Goal: Go to known website: Access a specific website the user already knows

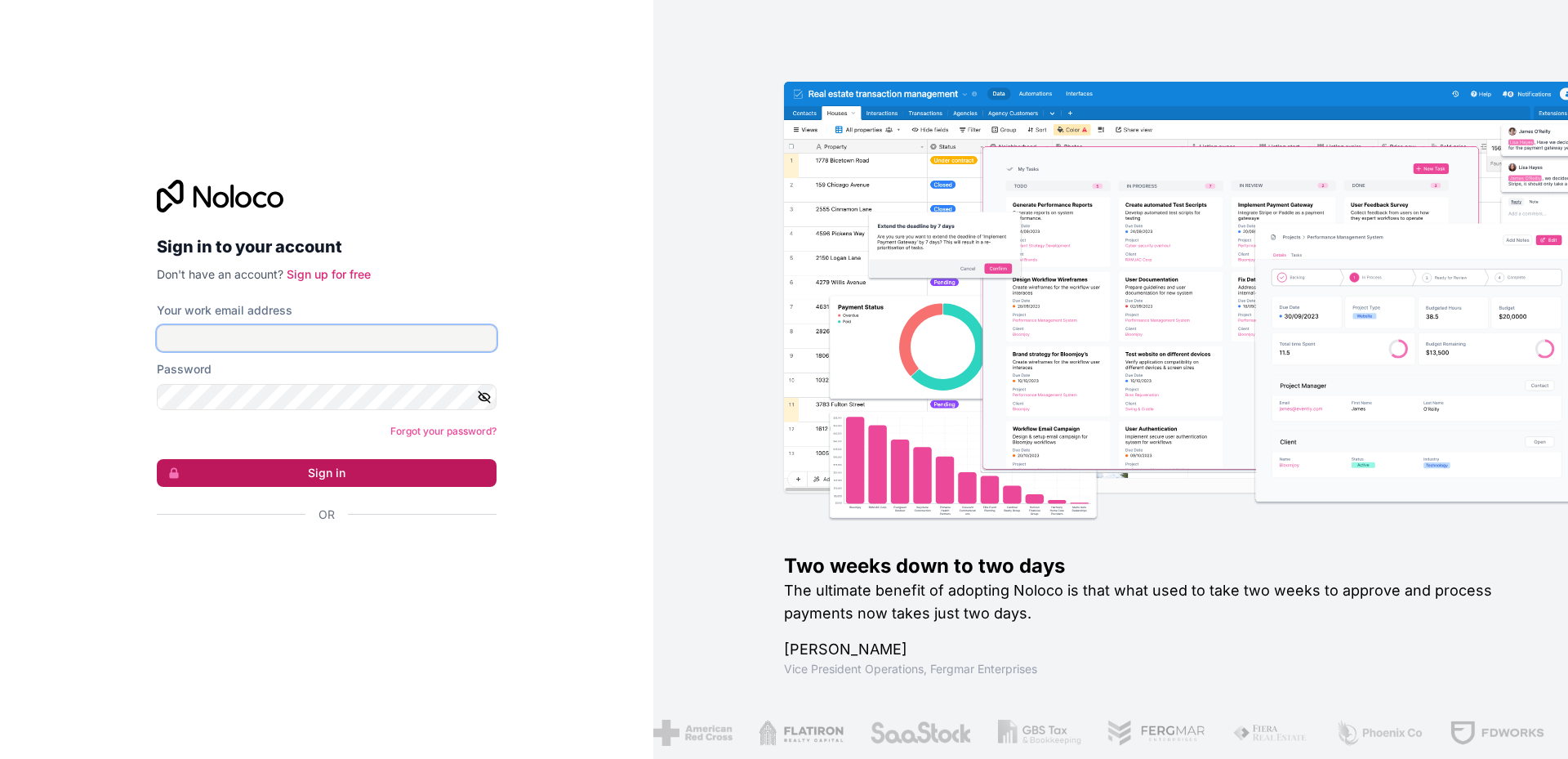
type input "**********"
click at [334, 469] on button "Sign in" at bounding box center [327, 473] width 340 height 28
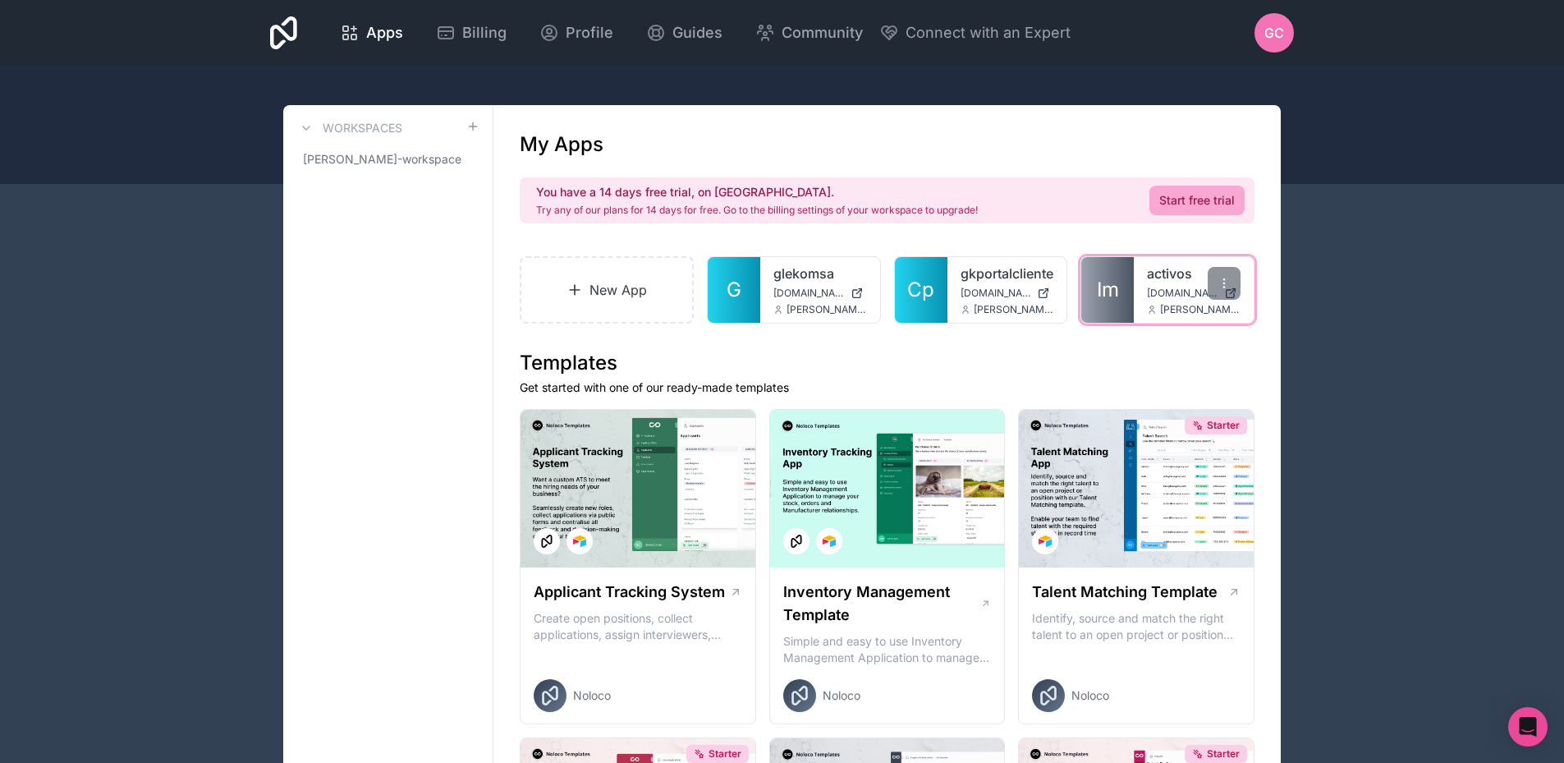
click at [1150, 287] on span "[DOMAIN_NAME]" at bounding box center [1182, 293] width 71 height 13
click at [1158, 302] on div "activos [DOMAIN_NAME] [DOMAIN_NAME][EMAIL_ADDRESS][DOMAIN_NAME]" at bounding box center [1194, 290] width 120 height 66
click at [1228, 292] on div at bounding box center [1224, 283] width 33 height 33
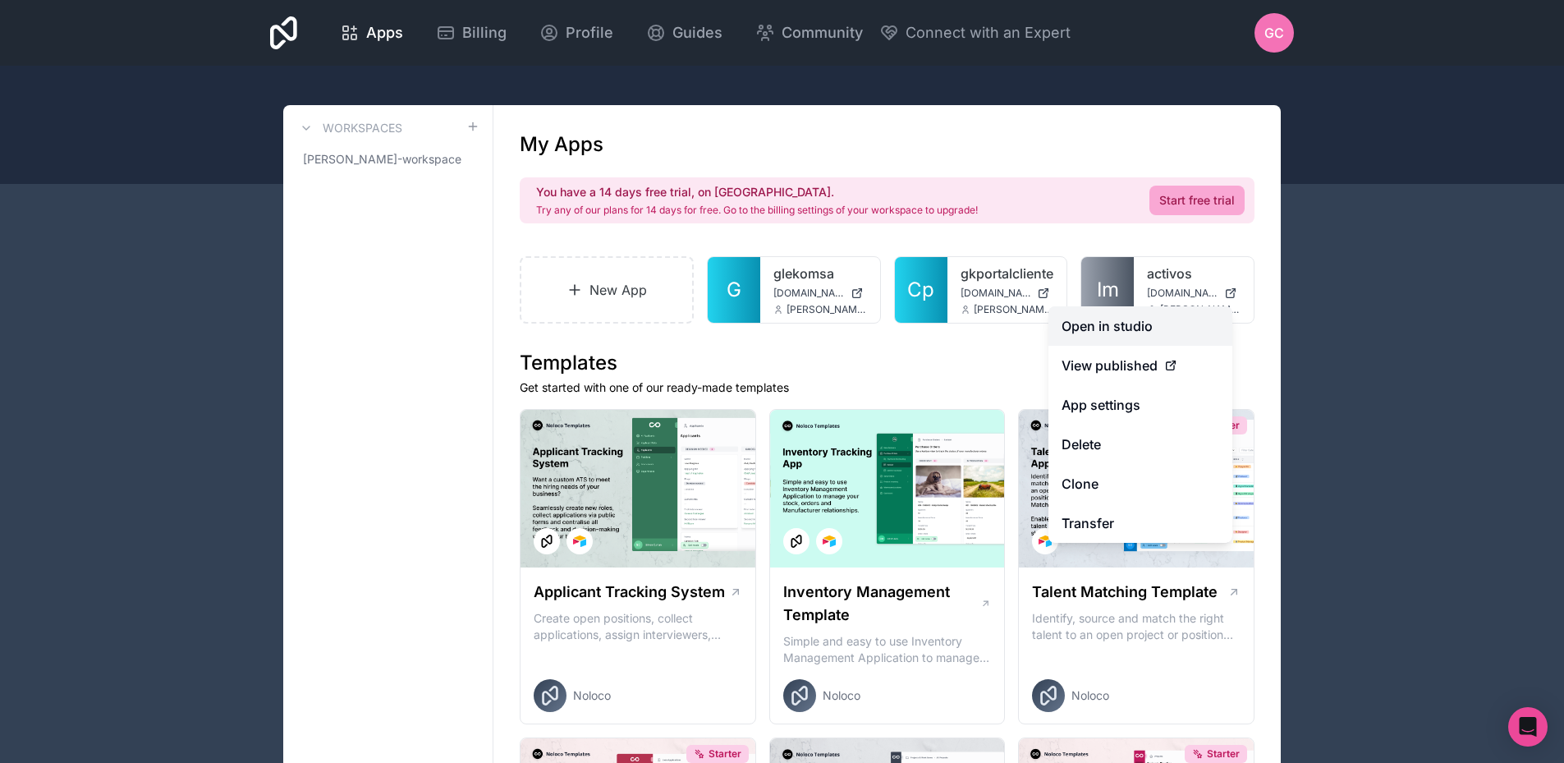
click at [1178, 324] on link "Open in studio" at bounding box center [1141, 325] width 184 height 39
